Goal: Information Seeking & Learning: Compare options

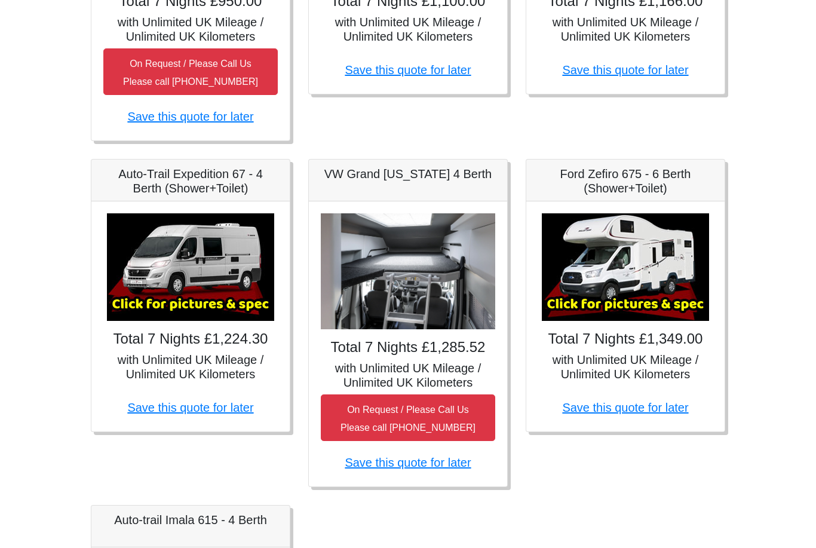
scroll to position [450, 0]
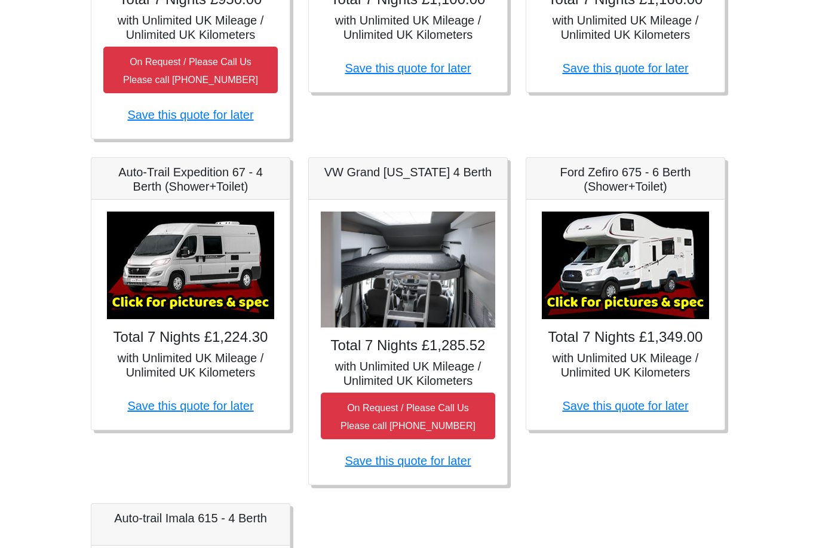
click at [347, 253] on img at bounding box center [408, 269] width 174 height 117
click at [355, 341] on h4 "Total 7 Nights £1,285.52" at bounding box center [408, 345] width 174 height 17
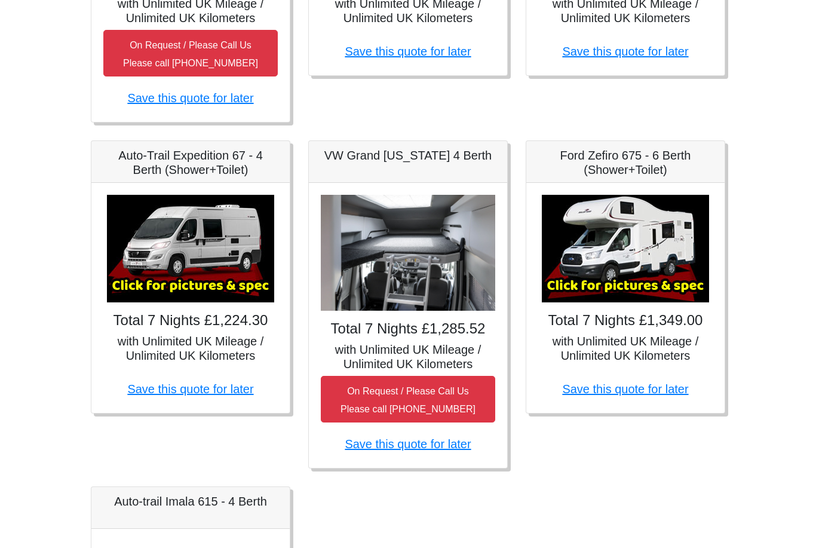
scroll to position [467, 0]
click at [379, 366] on h5 "with Unlimited UK Mileage / Unlimited UK Kilometers" at bounding box center [408, 356] width 174 height 29
click at [382, 391] on small "On Request / Please Call Us Please call [PHONE_NUMBER]" at bounding box center [408, 400] width 135 height 28
click at [381, 259] on img at bounding box center [408, 253] width 174 height 117
click at [351, 158] on h5 "VW Grand [US_STATE] 4 Berth" at bounding box center [408, 155] width 174 height 14
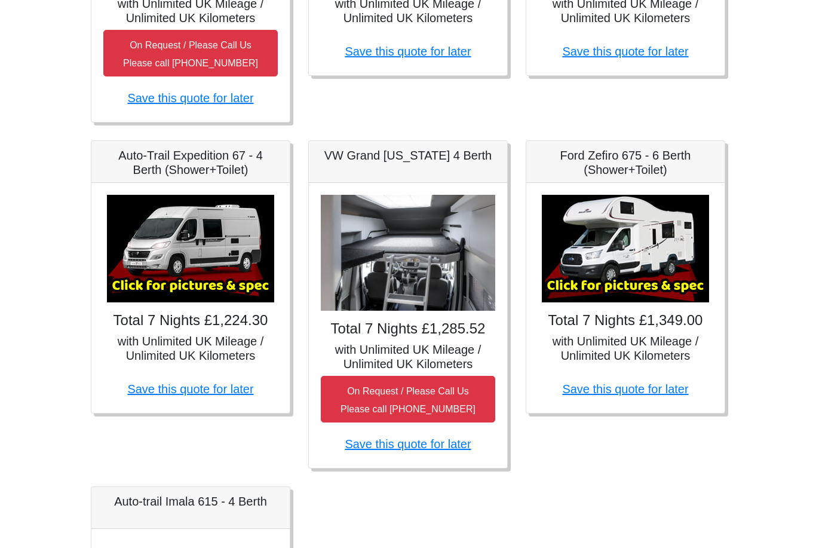
click at [365, 161] on h5 "VW Grand [US_STATE] 4 Berth" at bounding box center [408, 155] width 174 height 14
click at [353, 158] on h5 "VW Grand [US_STATE] 4 Berth" at bounding box center [408, 155] width 174 height 14
click at [352, 159] on h5 "VW Grand [US_STATE] 4 Berth" at bounding box center [408, 155] width 174 height 14
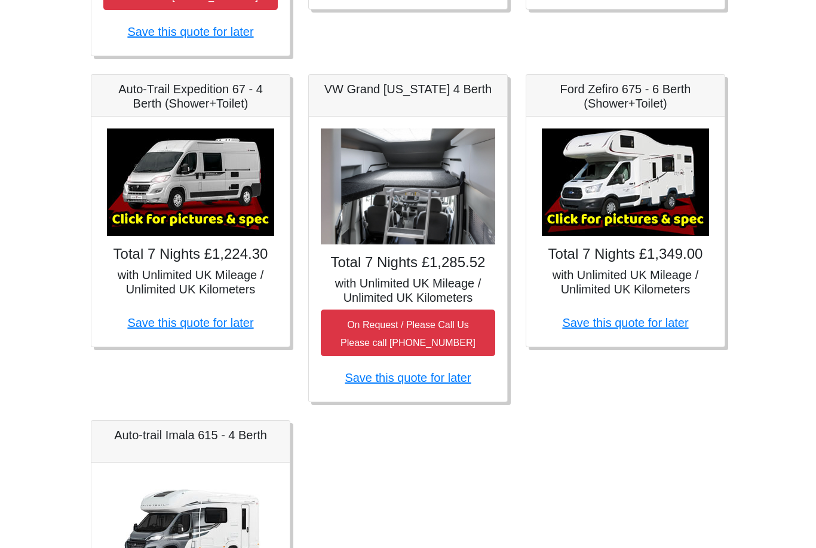
scroll to position [524, 0]
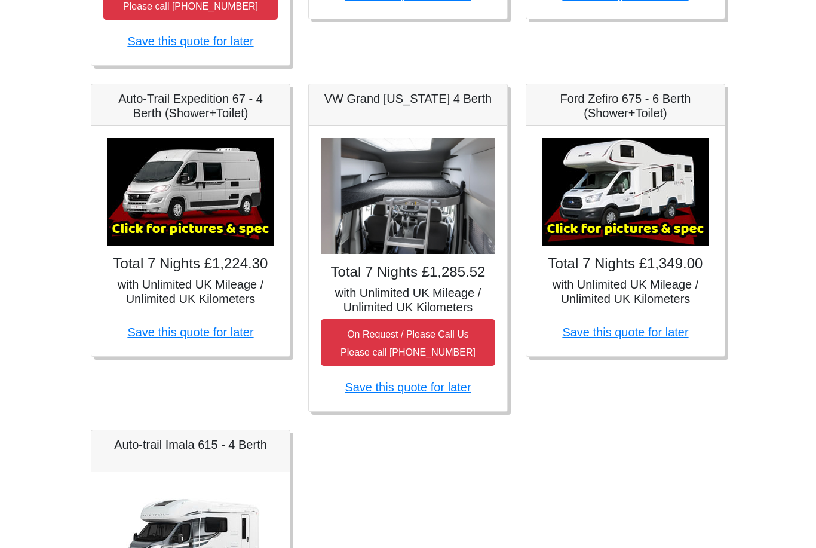
click at [154, 241] on img at bounding box center [190, 192] width 167 height 108
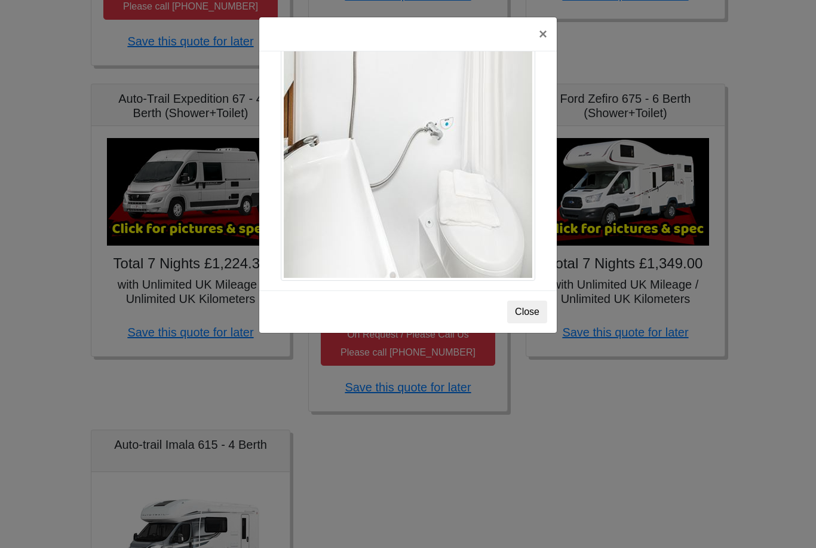
scroll to position [1643, 0]
click at [528, 315] on button "Close" at bounding box center [527, 312] width 40 height 23
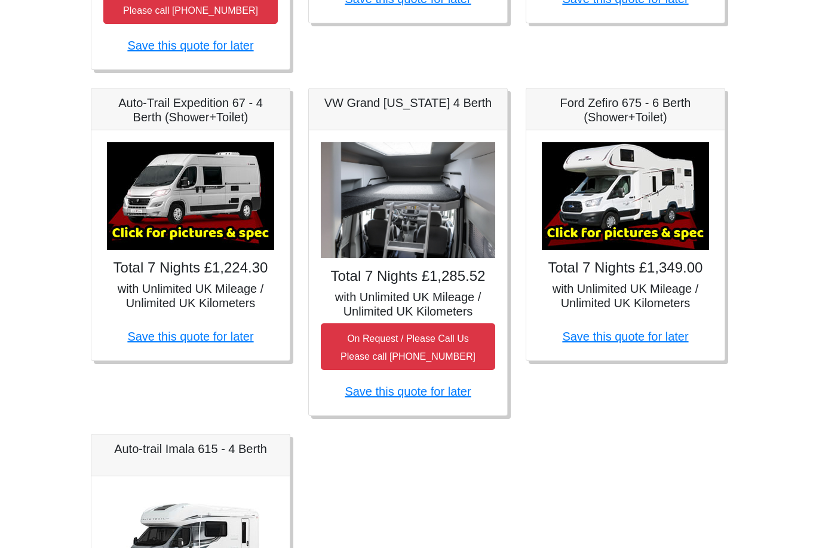
scroll to position [522, 0]
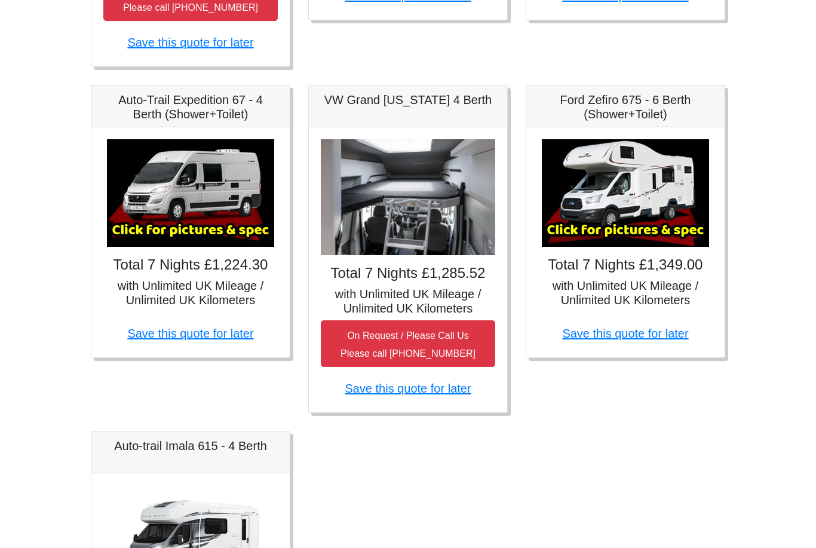
click at [476, 106] on div "VW Grand [US_STATE] 4 Berth" at bounding box center [408, 107] width 198 height 42
click at [456, 110] on div "VW Grand [US_STATE] 4 Berth" at bounding box center [408, 107] width 198 height 42
click at [450, 201] on img at bounding box center [408, 198] width 174 height 117
click at [441, 203] on img at bounding box center [408, 198] width 174 height 117
click at [456, 275] on h4 "Total 7 Nights £1,285.52" at bounding box center [408, 273] width 174 height 17
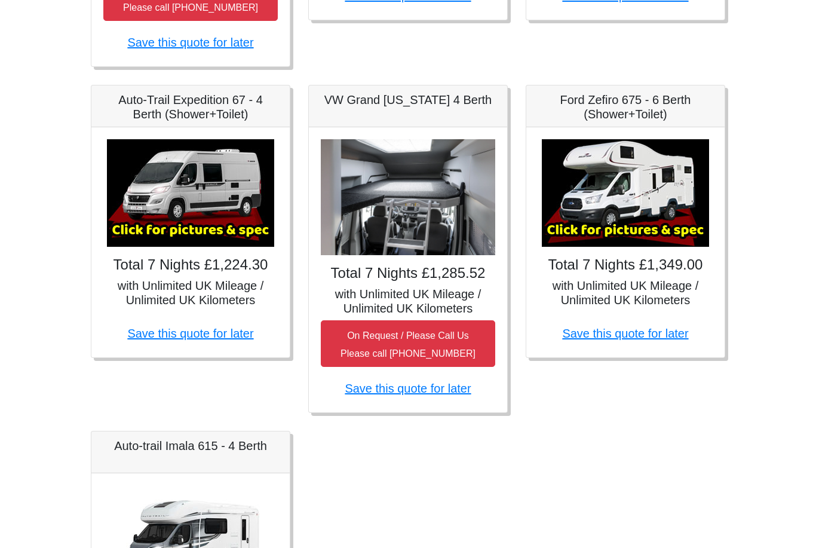
click at [452, 283] on div "Total 7 Nights £1,285.52 with Unlimited UK Mileage / Unlimited UK Kilometers On…" at bounding box center [408, 270] width 198 height 285
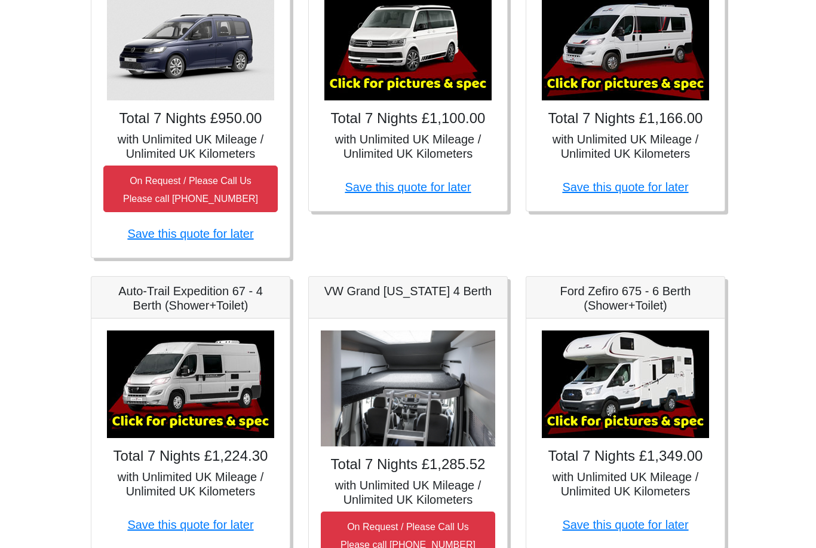
scroll to position [305, 0]
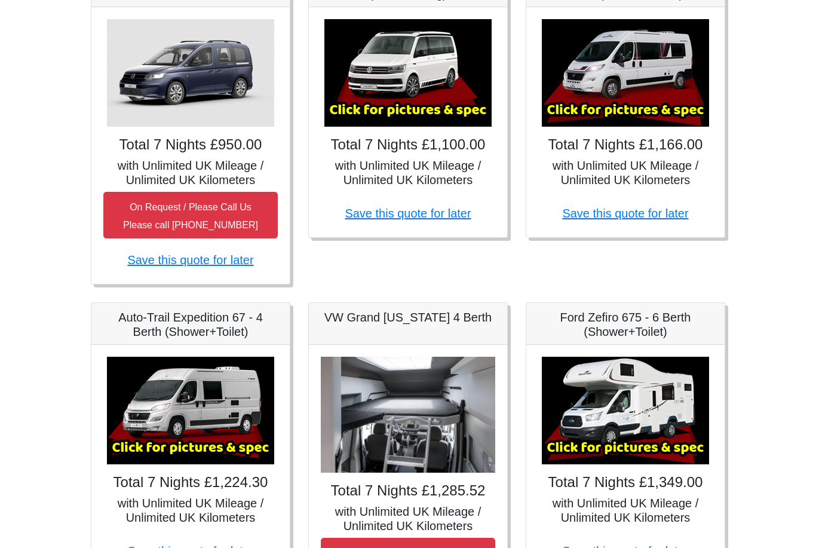
click at [135, 385] on img at bounding box center [190, 411] width 167 height 108
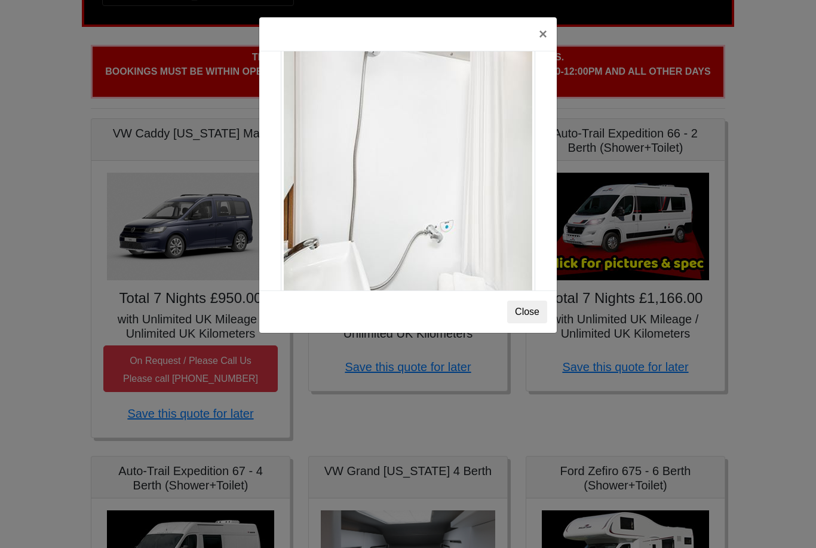
scroll to position [0, 0]
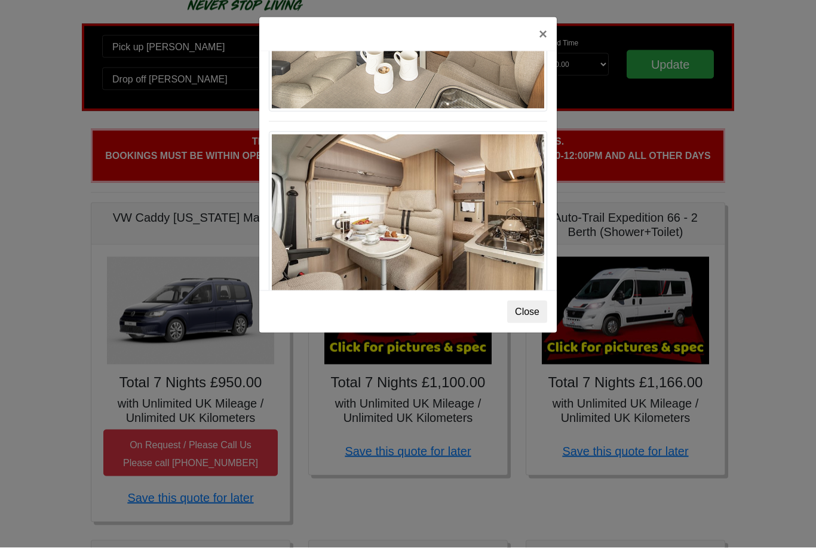
click at [545, 24] on button "×" at bounding box center [542, 33] width 27 height 33
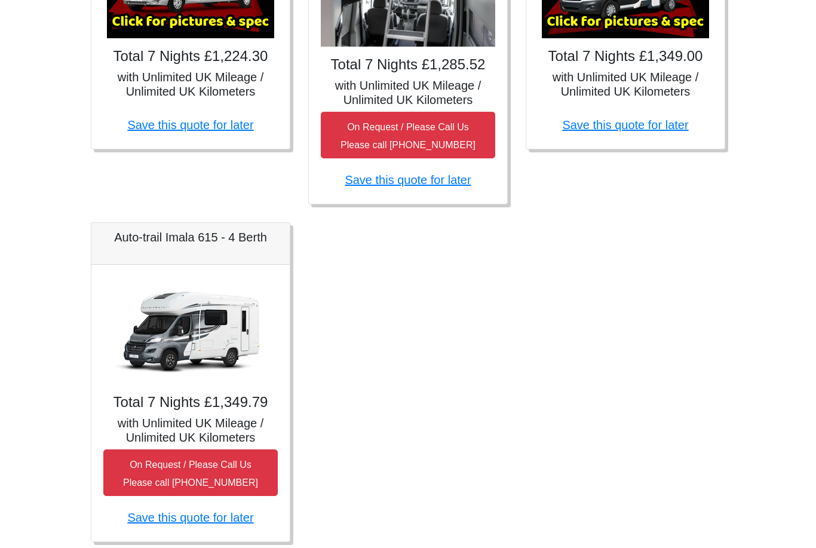
click at [137, 241] on h5 "Auto-trail Imala 615 - 4 Berth" at bounding box center [190, 238] width 174 height 14
click at [142, 295] on img at bounding box center [190, 331] width 167 height 108
click at [122, 226] on div "Auto-trail Imala 615 - 4 Berth" at bounding box center [190, 244] width 198 height 42
click at [139, 237] on h5 "Auto-trail Imala 615 - 4 Berth" at bounding box center [190, 238] width 174 height 14
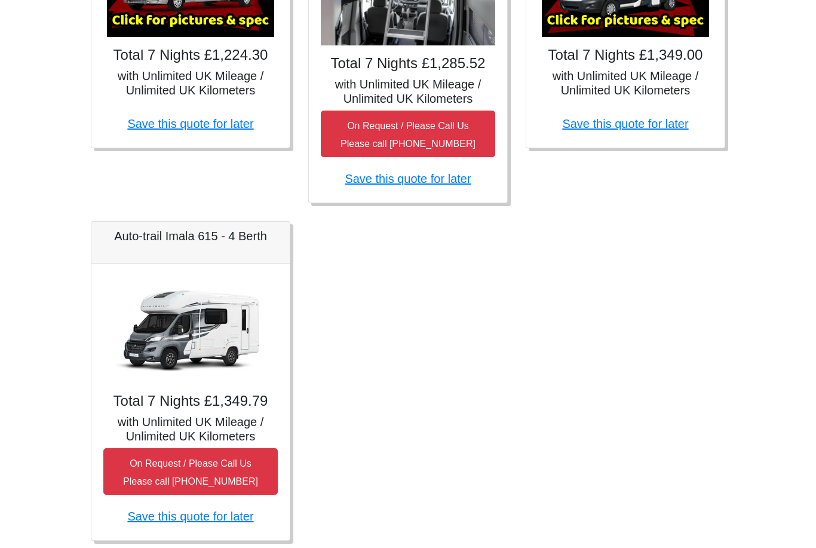
click at [168, 424] on h5 "with Unlimited UK Mileage / Unlimited UK Kilometers" at bounding box center [190, 429] width 174 height 29
click at [193, 371] on img at bounding box center [190, 329] width 167 height 108
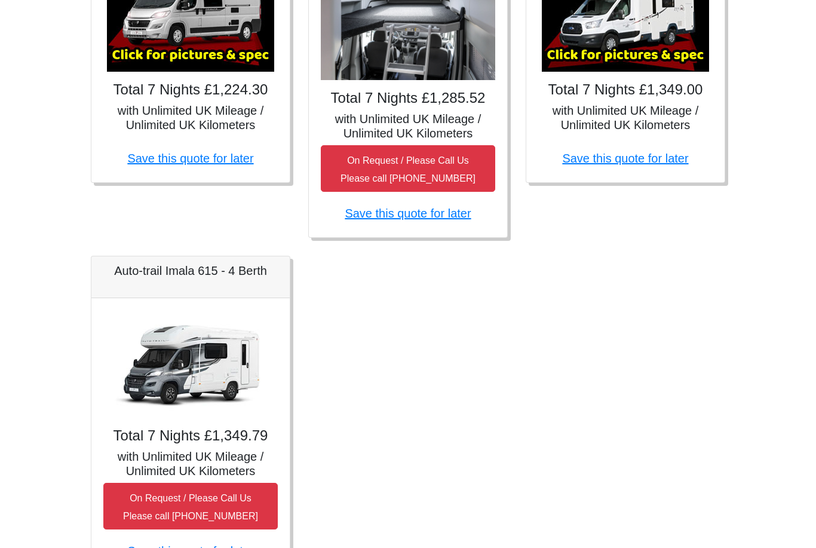
click at [172, 354] on img at bounding box center [190, 364] width 167 height 108
click at [143, 258] on div "Auto-trail Imala 615 - 4 Berth" at bounding box center [190, 277] width 198 height 42
click at [162, 269] on h5 "Auto-trail Imala 615 - 4 Berth" at bounding box center [190, 270] width 174 height 14
click at [185, 424] on div "Total 7 Nights £1,349.79 with Unlimited UK Mileage / Unlimited UK Kilometers On…" at bounding box center [190, 436] width 198 height 277
click at [188, 446] on div "Total 7 Nights £1,349.79 with Unlimited UK Mileage / Unlimited UK Kilometers On…" at bounding box center [190, 436] width 198 height 277
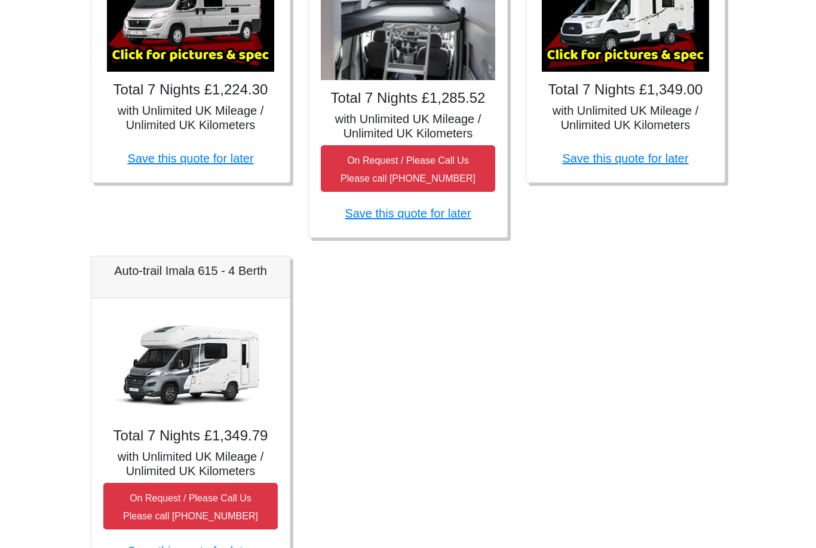
click at [179, 466] on h5 "with Unlimited UK Mileage / Unlimited UK Kilometers" at bounding box center [190, 463] width 174 height 29
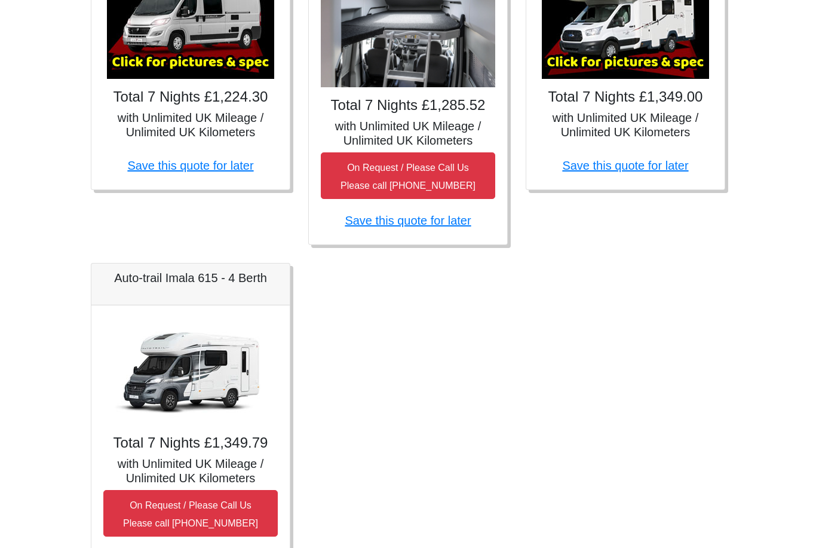
click at [167, 359] on img at bounding box center [190, 372] width 167 height 108
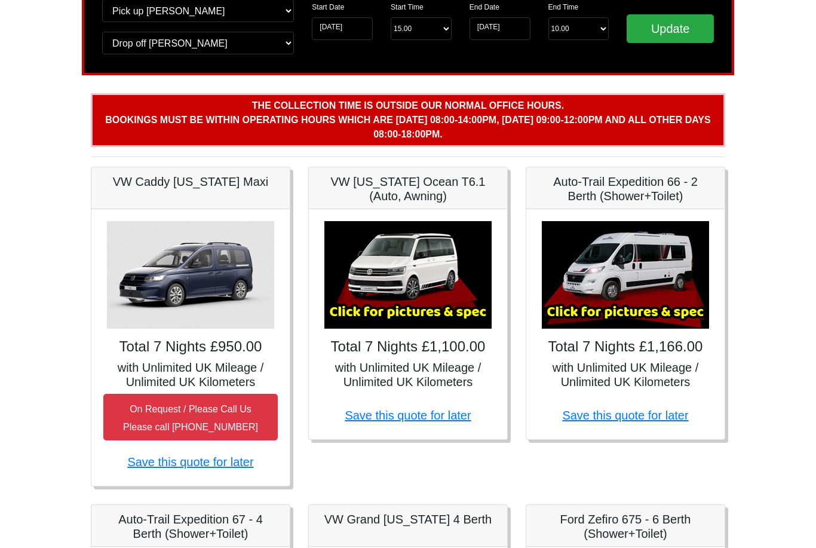
click at [361, 336] on div "× VW [US_STATE] Ocean T6 Spec TECHNICAL DATA Engine: Diesel Transmission: DSG A…" at bounding box center [408, 325] width 198 height 230
click at [364, 275] on img at bounding box center [407, 276] width 167 height 108
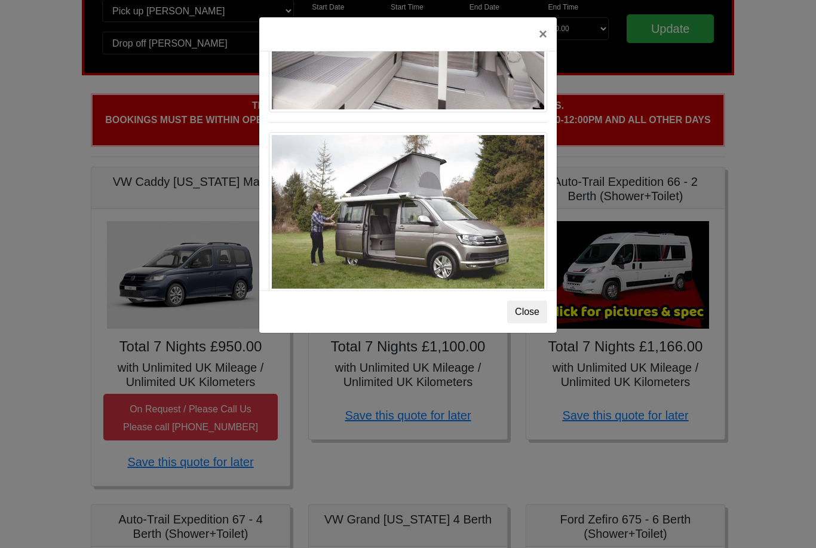
click at [544, 39] on button "×" at bounding box center [542, 33] width 27 height 33
